Goal: Transaction & Acquisition: Purchase product/service

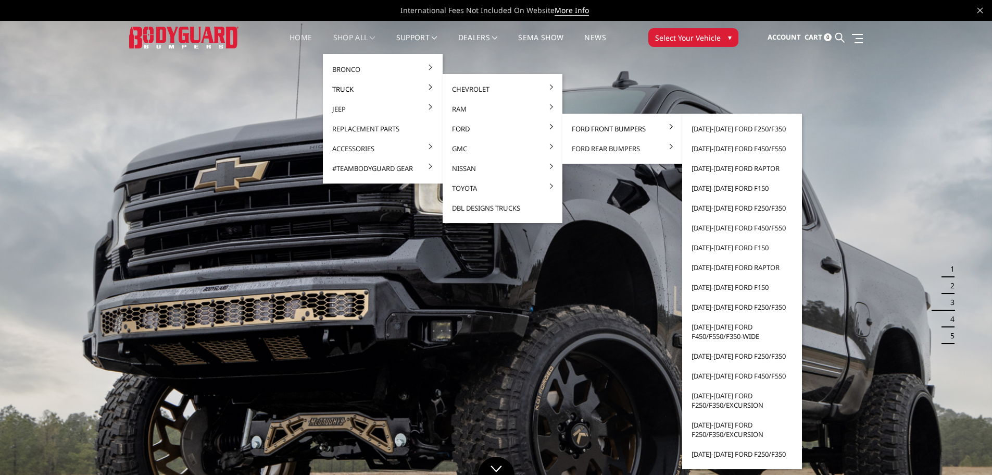
click at [591, 127] on link "Ford Front Bumpers" at bounding box center [622, 129] width 111 height 20
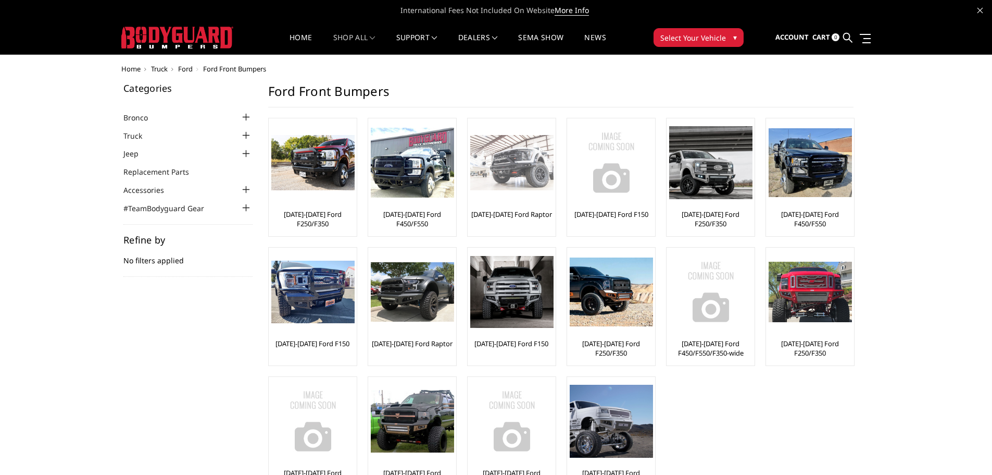
click at [522, 210] on link "[DATE]-[DATE] Ford Raptor" at bounding box center [511, 213] width 81 height 9
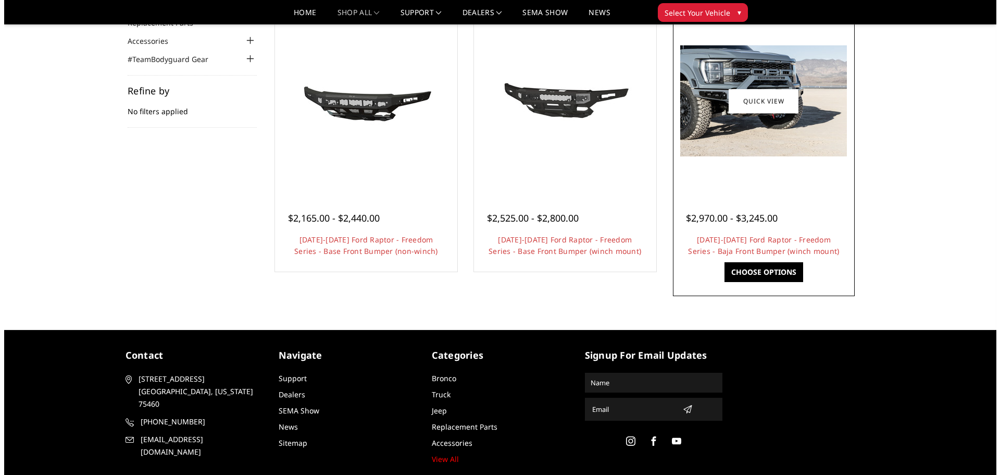
scroll to position [6, 0]
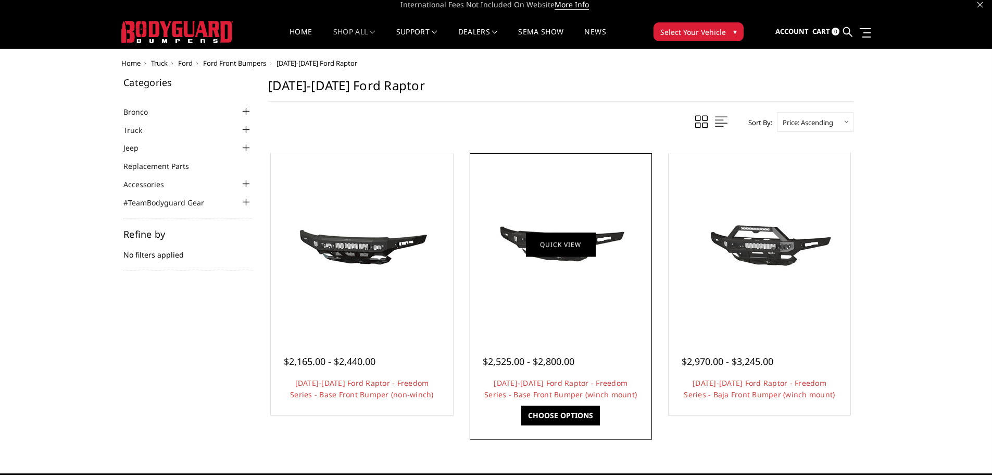
click at [563, 253] on link "Quick view" at bounding box center [561, 244] width 70 height 24
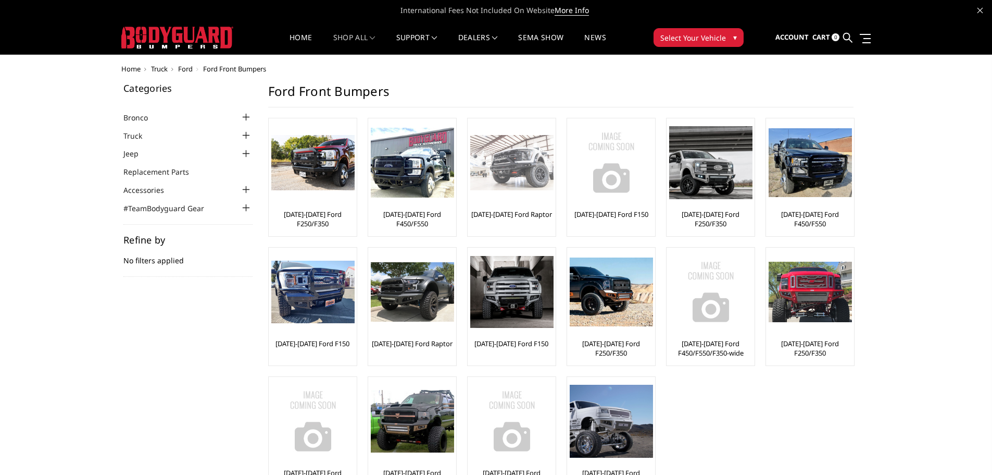
click at [501, 176] on img at bounding box center [511, 163] width 83 height 56
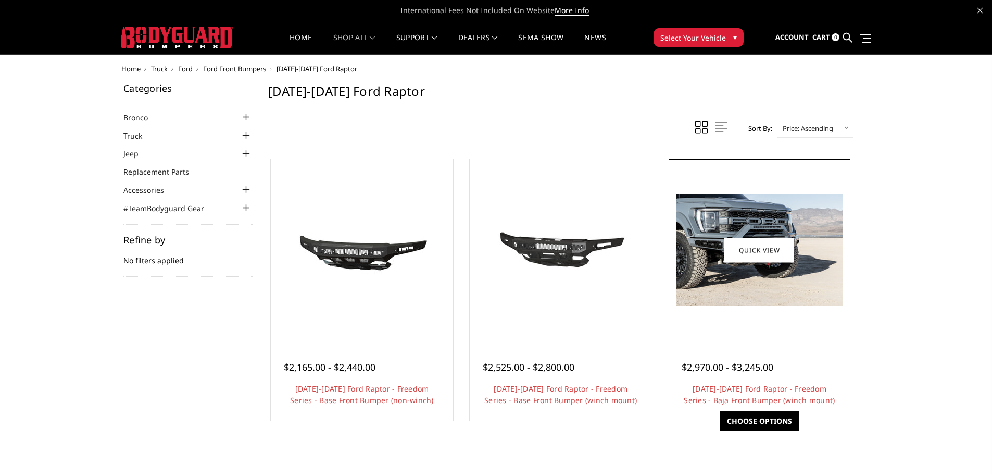
click at [756, 277] on img at bounding box center [759, 249] width 167 height 111
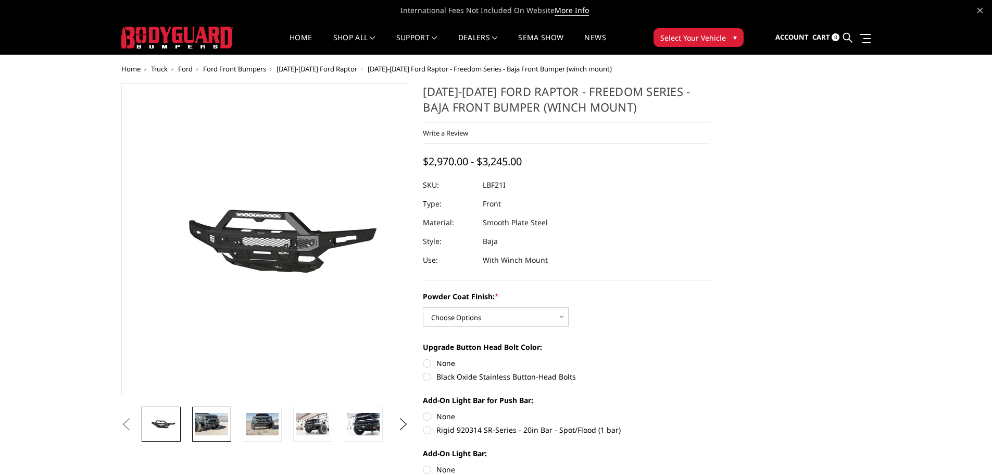
click at [206, 437] on link at bounding box center [211, 423] width 39 height 35
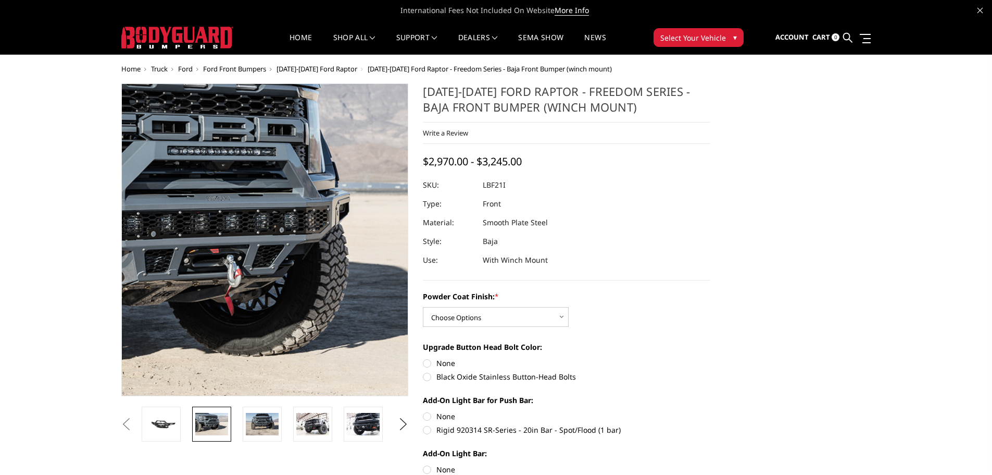
click at [334, 234] on img at bounding box center [190, 242] width 667 height 445
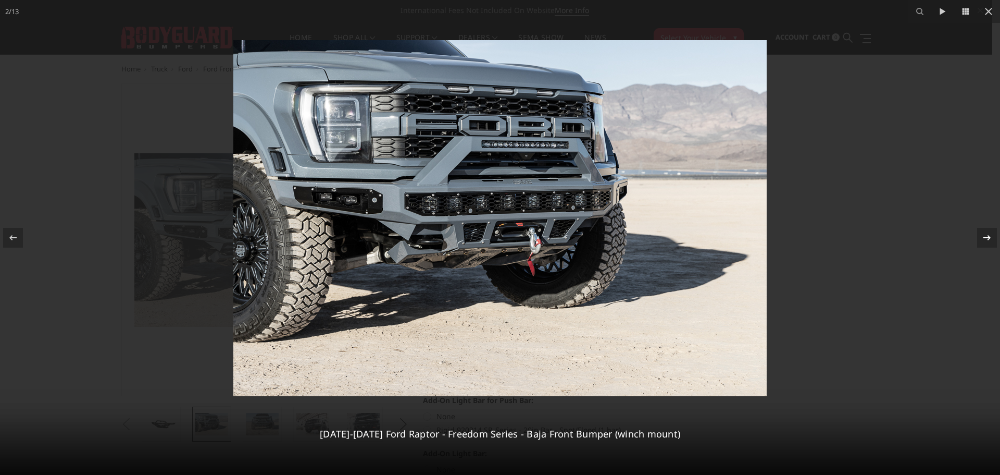
click at [989, 237] on icon at bounding box center [987, 236] width 7 height 5
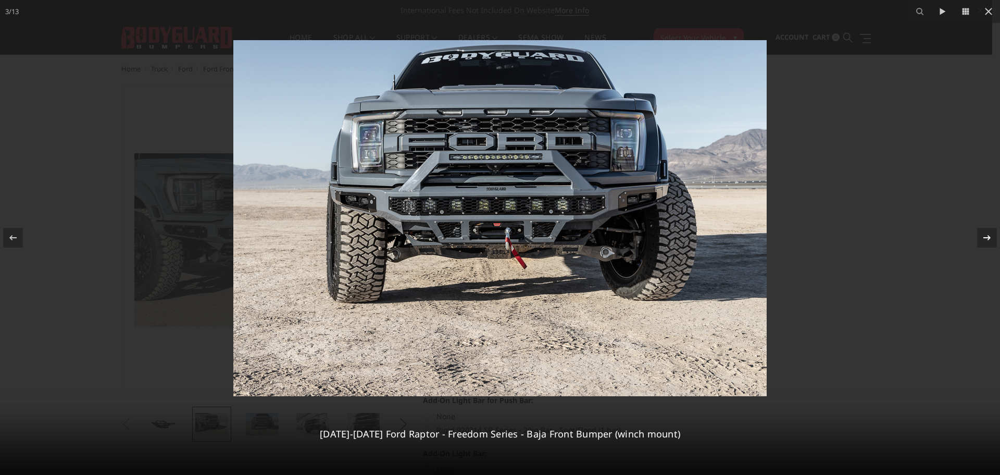
click at [989, 237] on icon at bounding box center [987, 236] width 7 height 5
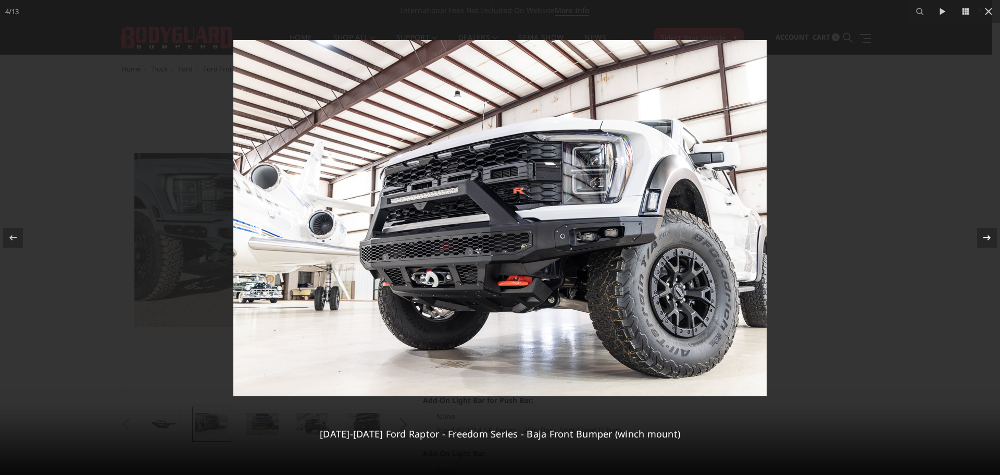
click at [989, 237] on icon at bounding box center [987, 236] width 7 height 5
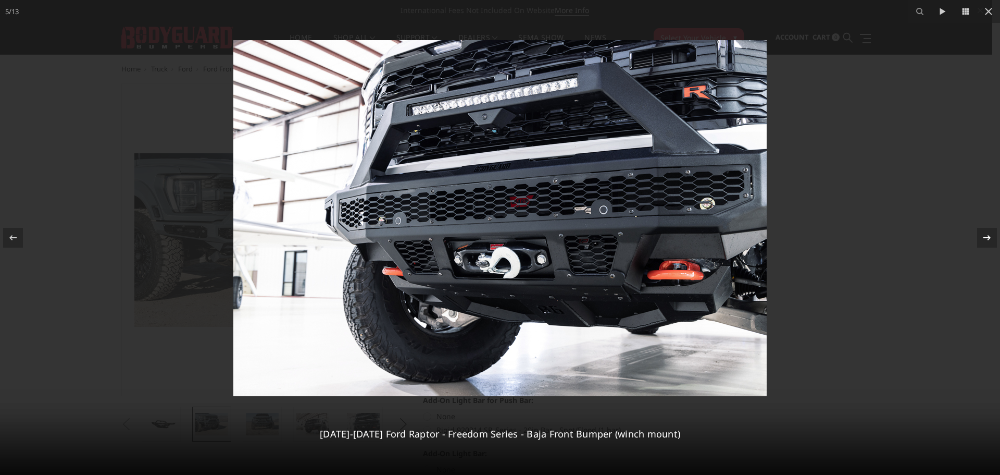
click at [989, 237] on icon at bounding box center [987, 236] width 7 height 5
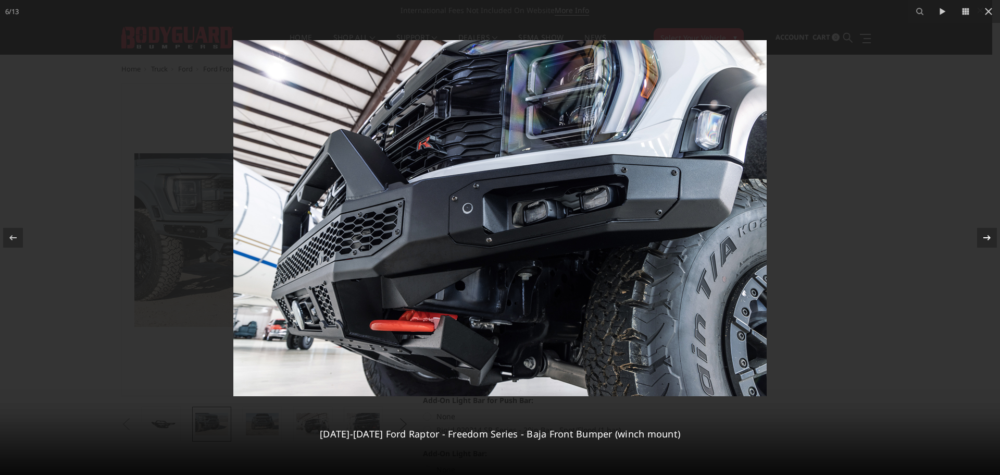
click at [989, 237] on icon at bounding box center [987, 236] width 7 height 5
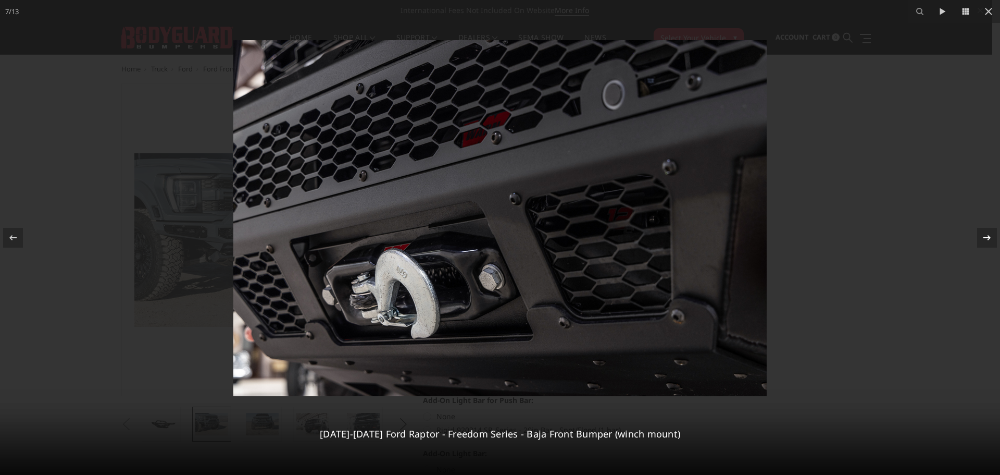
click at [989, 237] on icon at bounding box center [987, 236] width 7 height 5
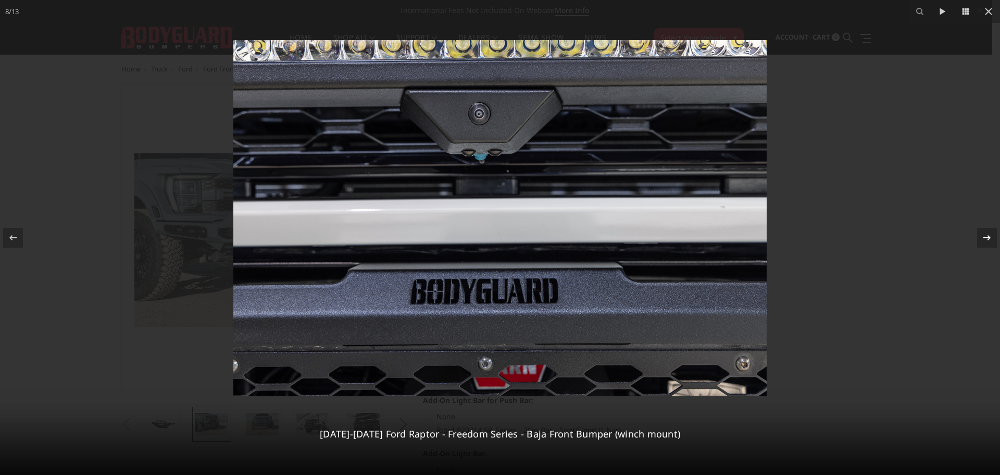
click at [989, 237] on icon at bounding box center [987, 236] width 7 height 5
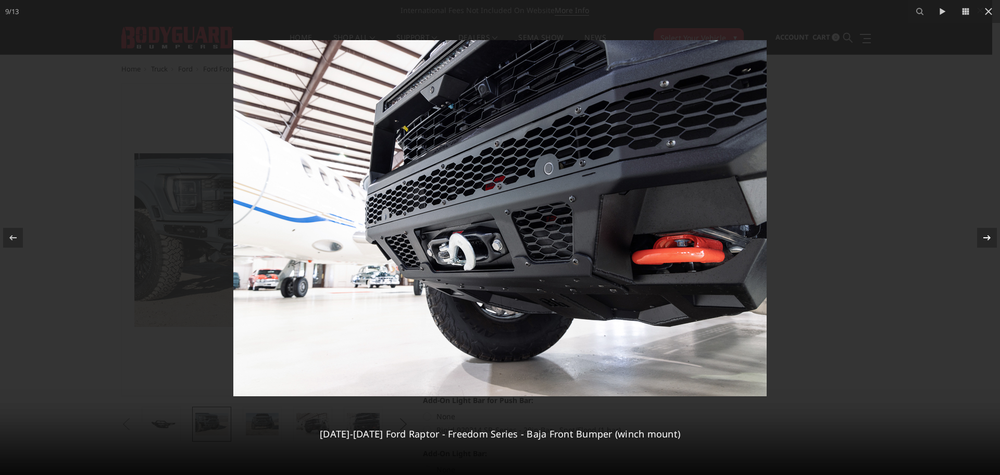
click at [989, 237] on icon at bounding box center [987, 236] width 7 height 5
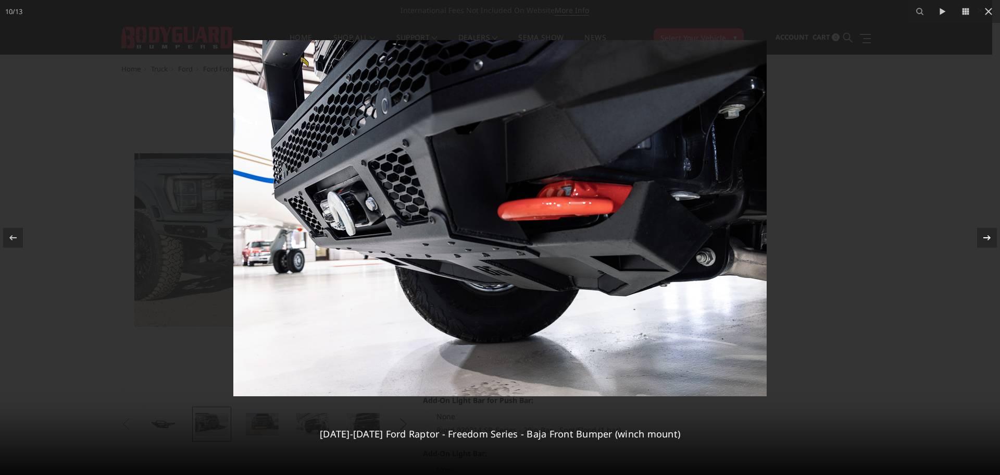
click at [989, 237] on icon at bounding box center [987, 236] width 7 height 5
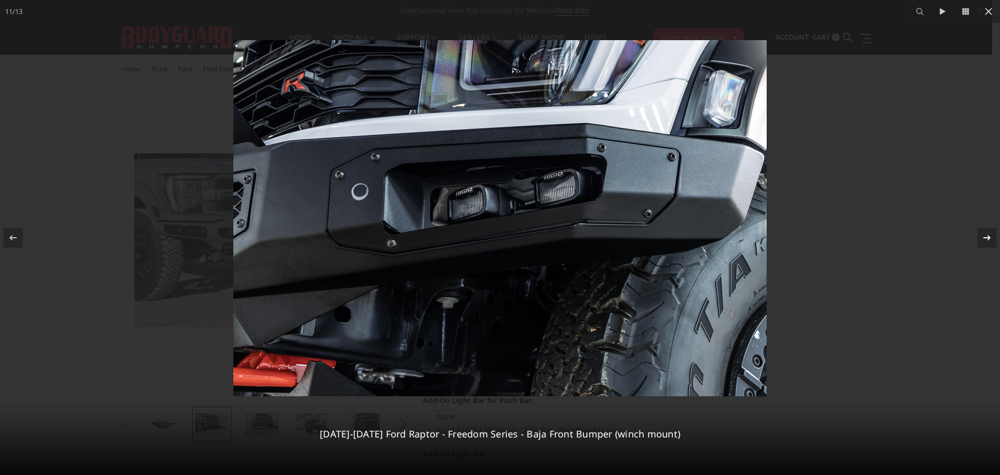
click at [989, 237] on icon at bounding box center [987, 236] width 7 height 5
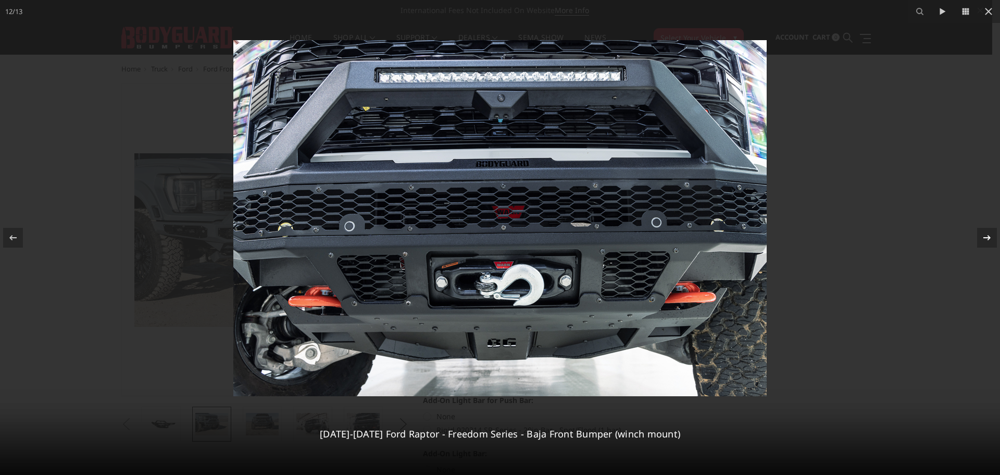
click at [989, 237] on icon at bounding box center [987, 236] width 7 height 5
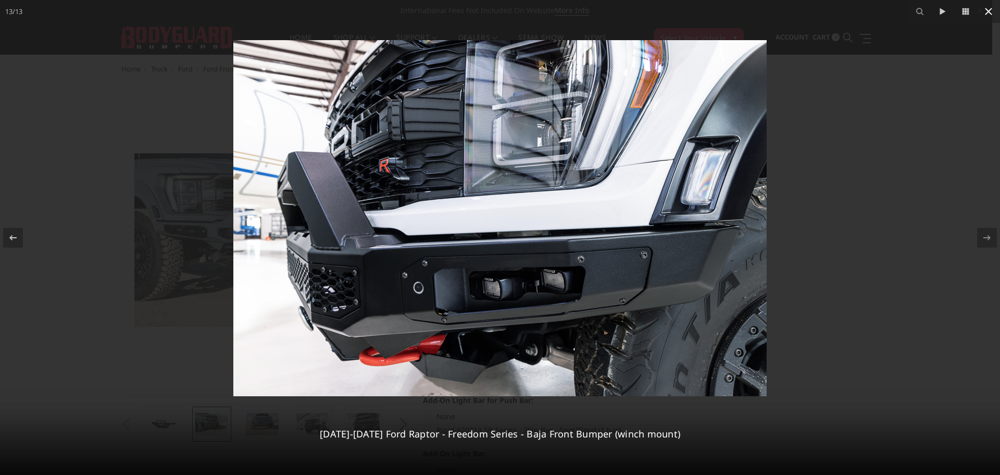
click at [990, 12] on icon at bounding box center [988, 11] width 7 height 7
